Goal: Task Accomplishment & Management: Manage account settings

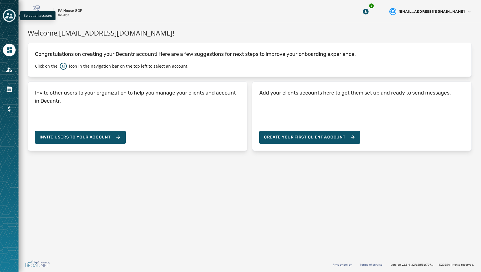
click at [10, 17] on icon "Toggle account select drawer" at bounding box center [9, 16] width 8 height 6
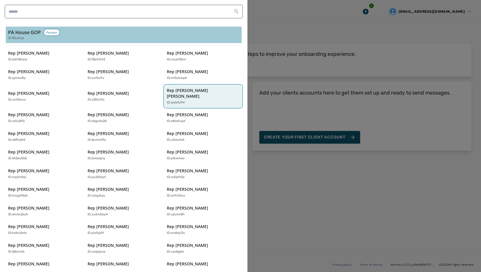
click at [214, 93] on div "Rep [PERSON_NAME] [PERSON_NAME] ID: ipdxfu94" at bounding box center [200, 97] width 67 height 18
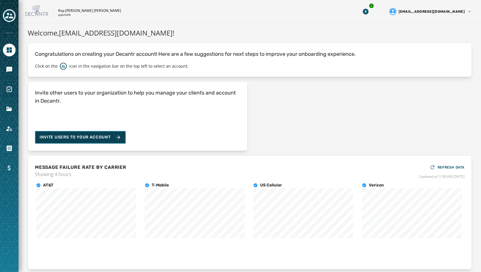
click at [88, 133] on button "Invite Users to your account" at bounding box center [80, 137] width 91 height 13
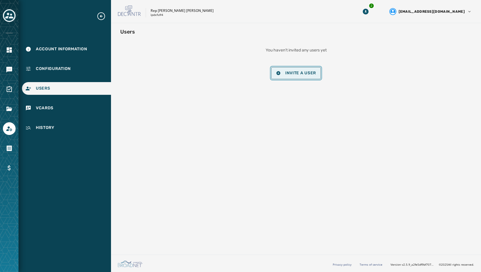
click at [290, 72] on span "Invite a User" at bounding box center [300, 73] width 31 height 5
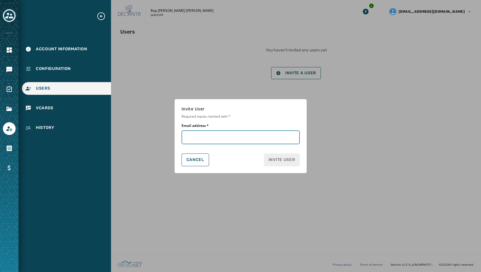
click at [189, 137] on input "Email address *" at bounding box center [241, 137] width 118 height 14
paste input "**********"
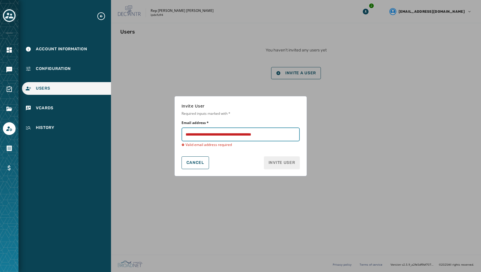
drag, startPoint x: 221, startPoint y: 136, endPoint x: 183, endPoint y: 133, distance: 38.5
click at [183, 133] on input "Email address *" at bounding box center [241, 134] width 118 height 14
click at [250, 133] on input "Email address *" at bounding box center [241, 134] width 118 height 14
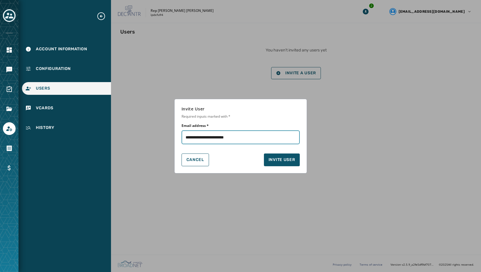
type input "**********"
click at [238, 154] on div "Cancel Invite User" at bounding box center [241, 159] width 118 height 13
click at [281, 161] on span "Invite User" at bounding box center [282, 160] width 27 height 6
